Goal: Information Seeking & Learning: Find specific fact

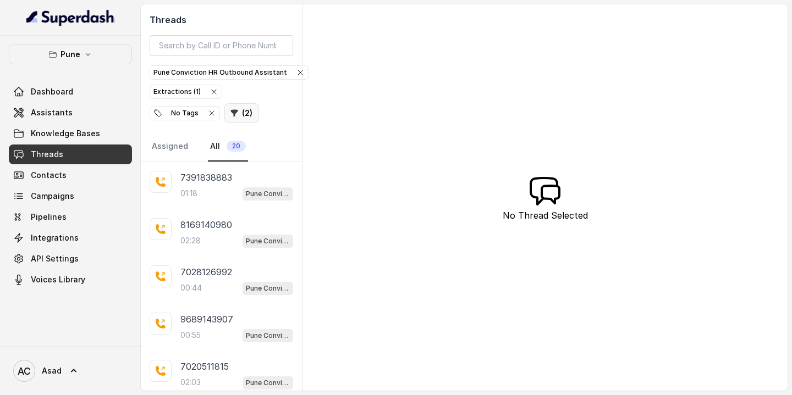
click at [224, 117] on button "( 2 )" at bounding box center [241, 113] width 35 height 20
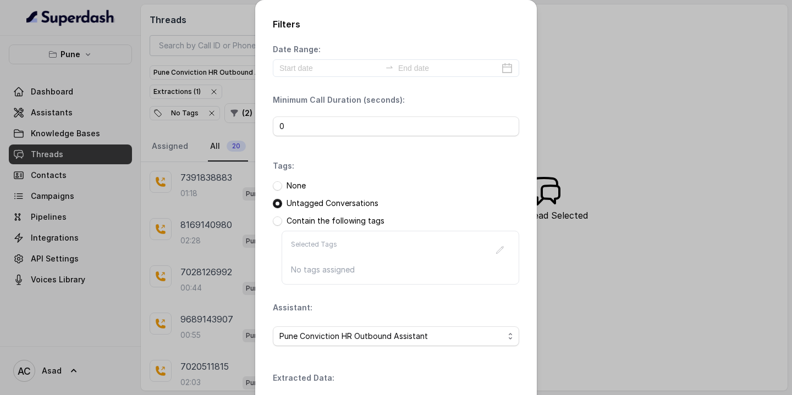
scroll to position [146, 0]
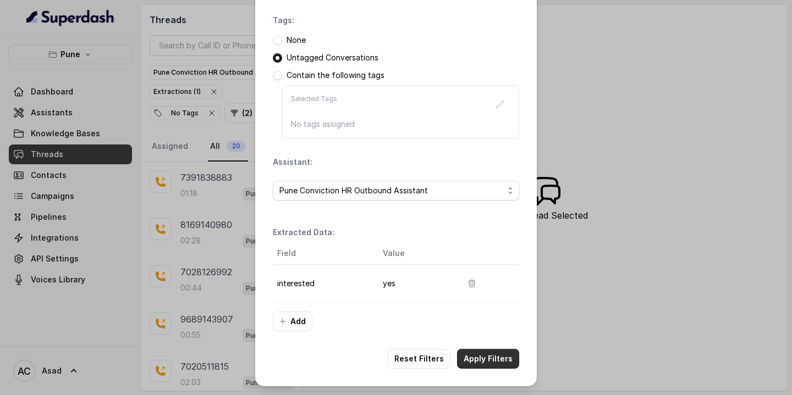
click at [490, 362] on button "Apply Filters" at bounding box center [488, 359] width 62 height 20
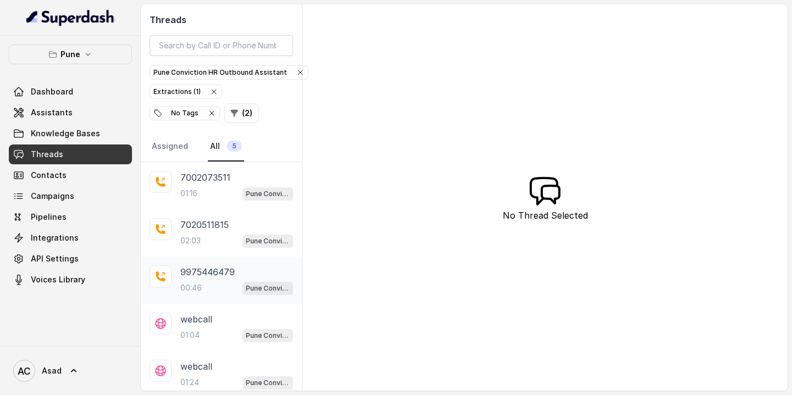
click at [212, 283] on div "00:46 Pune Conviction HR Outbound Assistant" at bounding box center [236, 288] width 113 height 14
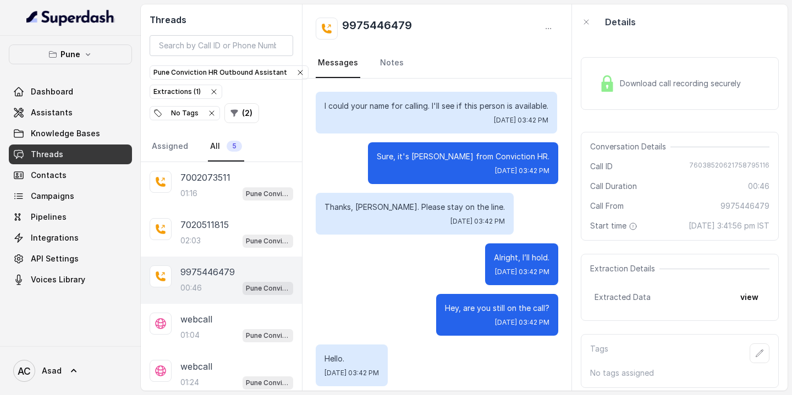
click at [378, 25] on h2 "9975446479" at bounding box center [377, 29] width 70 height 22
copy h2 "9975446479"
click at [209, 48] on input "search" at bounding box center [221, 45] width 143 height 21
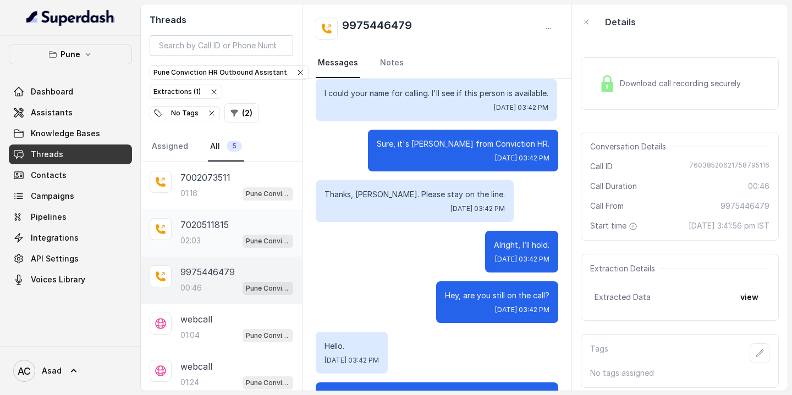
click at [179, 220] on div "7020511815 02:03 Pune Conviction HR Outbound Assistant" at bounding box center [221, 232] width 161 height 47
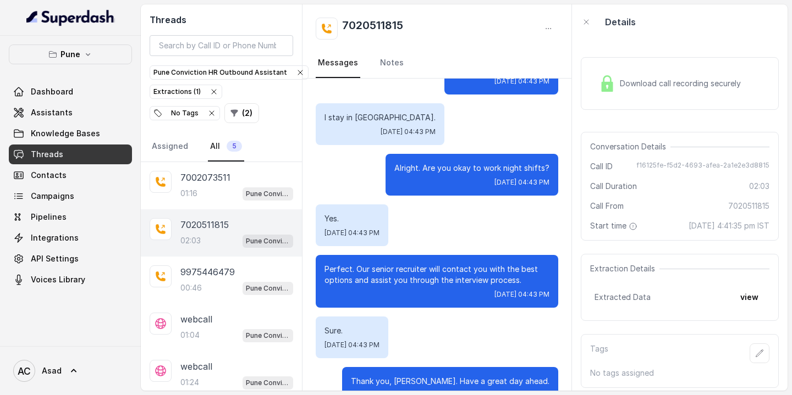
scroll to position [956, 0]
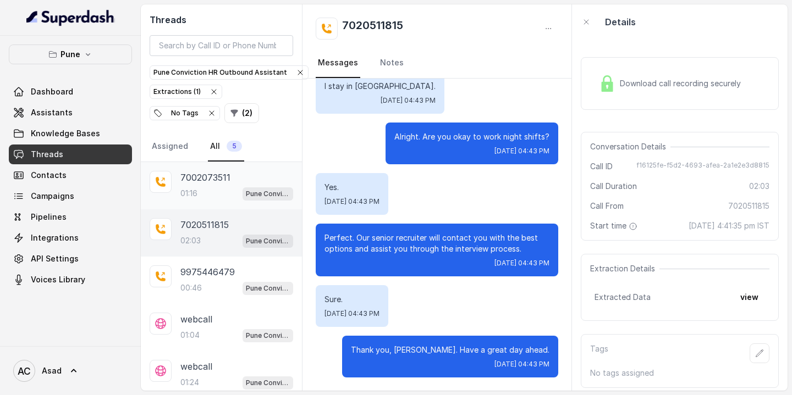
click at [213, 185] on div "7002073511 01:16 Pune Conviction HR Outbound Assistant" at bounding box center [236, 186] width 113 height 30
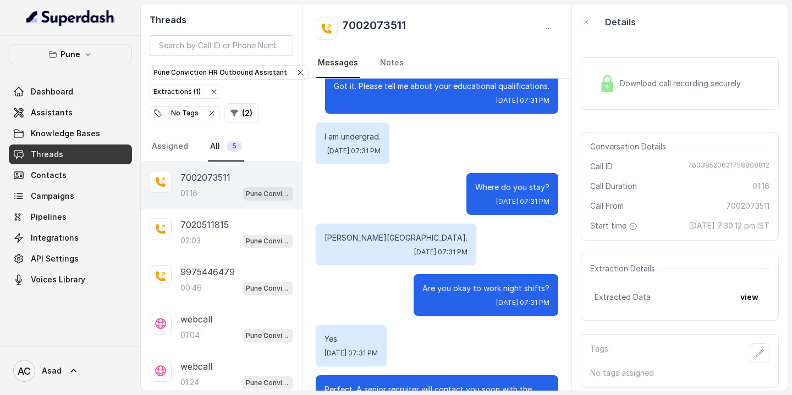
scroll to position [558, 0]
